Goal: Check status: Check status

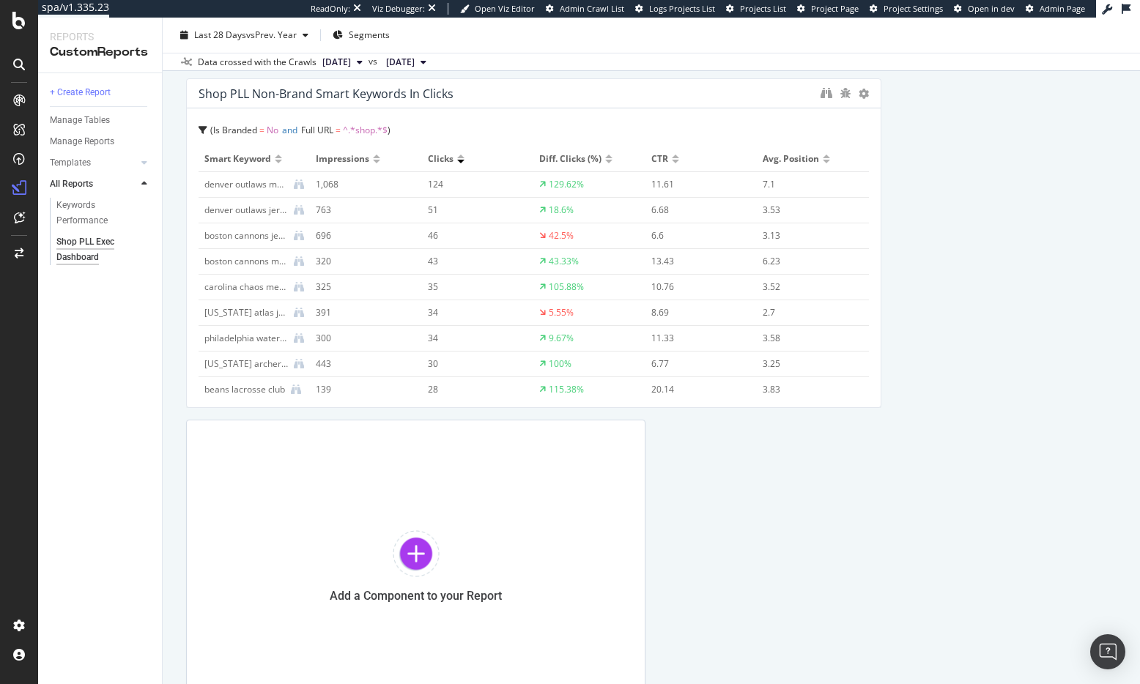
scroll to position [1896, 0]
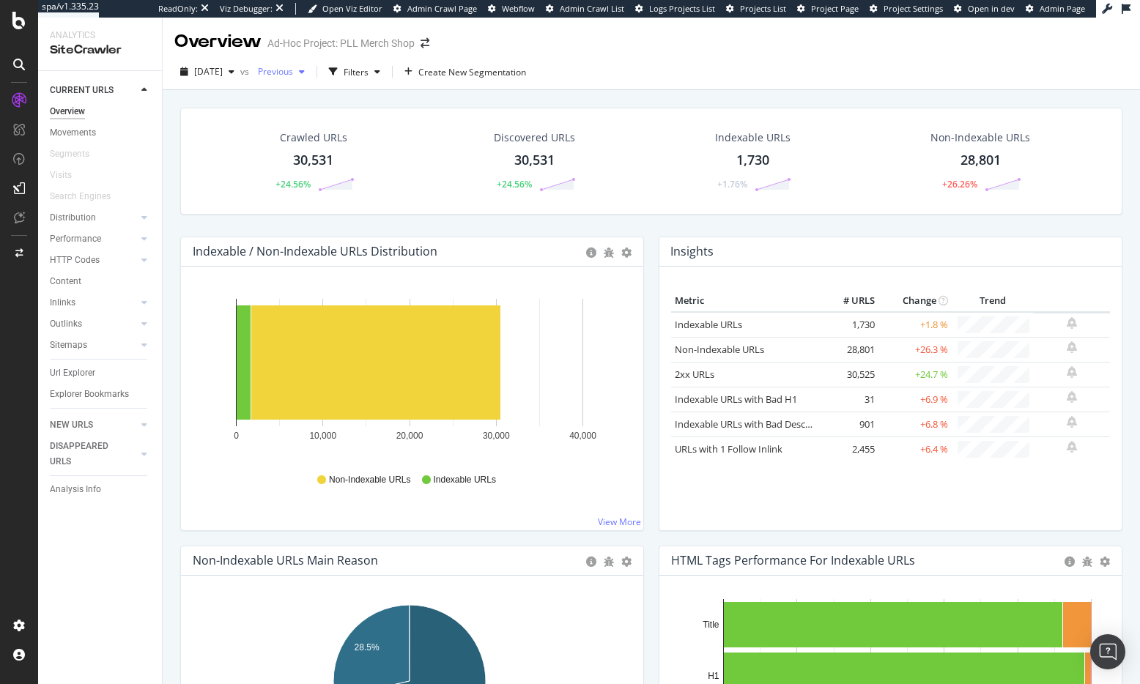
click at [293, 75] on span "Previous" at bounding box center [272, 71] width 41 height 12
